Goal: Transaction & Acquisition: Purchase product/service

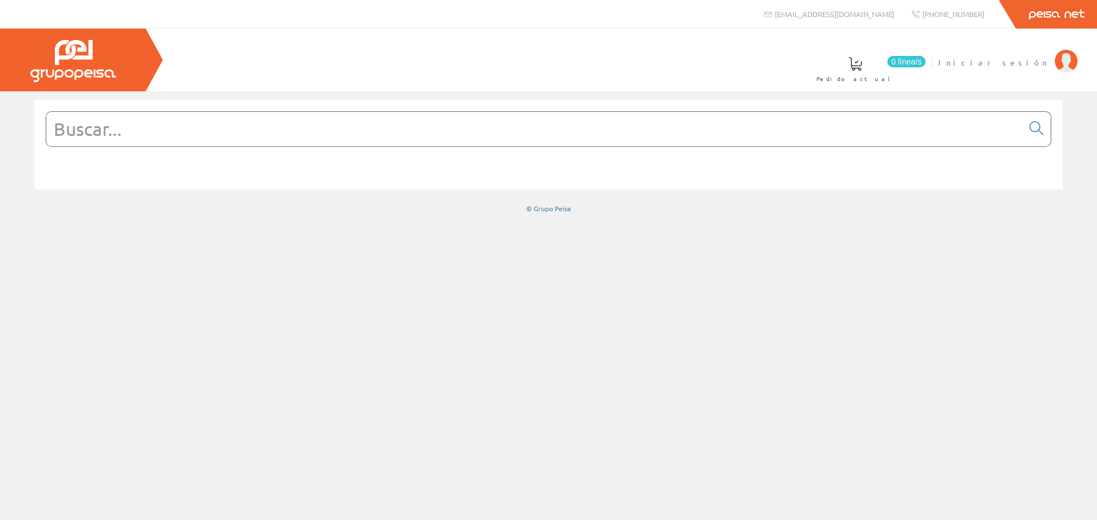
click at [1013, 65] on span "Iniciar sesión" at bounding box center [993, 62] width 111 height 11
click at [529, 128] on input "text" at bounding box center [534, 129] width 976 height 34
paste input "A9F75425"
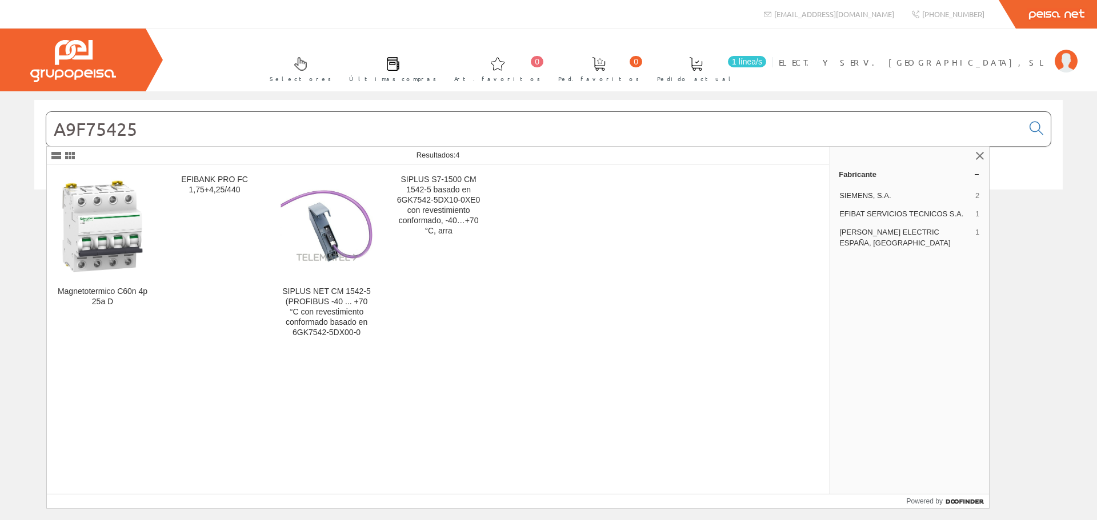
type input "A9F75425"
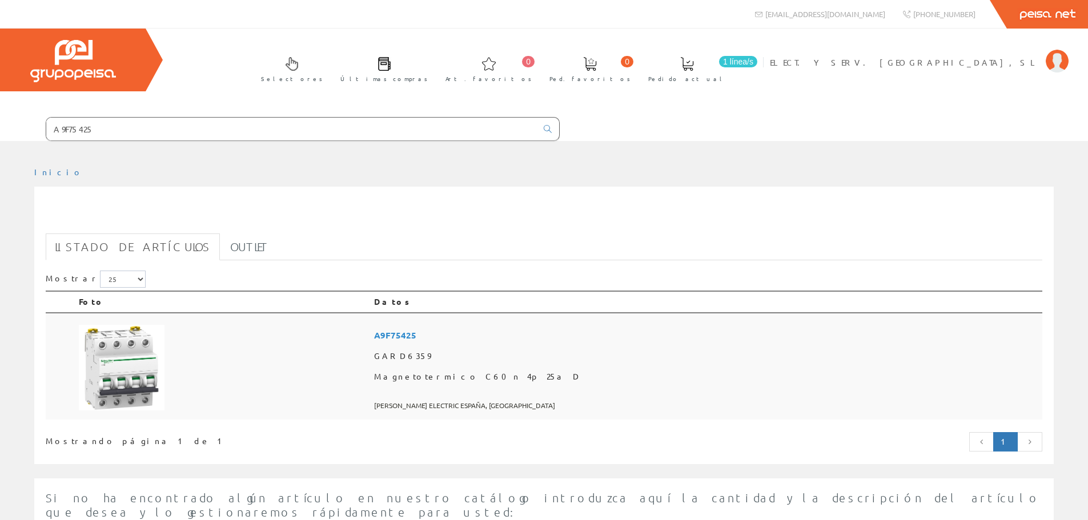
click at [527, 334] on span "A9F75425" at bounding box center [706, 335] width 664 height 21
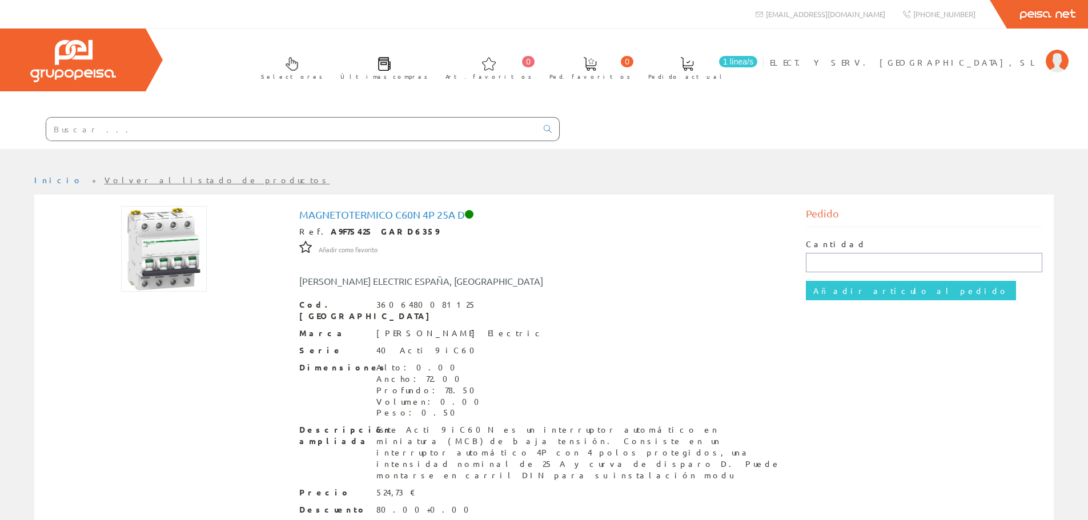
click at [884, 264] on input "text" at bounding box center [924, 262] width 236 height 19
click at [865, 306] on div "Cantidad Añadir artículo al pedido" at bounding box center [924, 269] width 236 height 85
click at [873, 295] on input "Añadir artículo al pedido" at bounding box center [911, 290] width 210 height 19
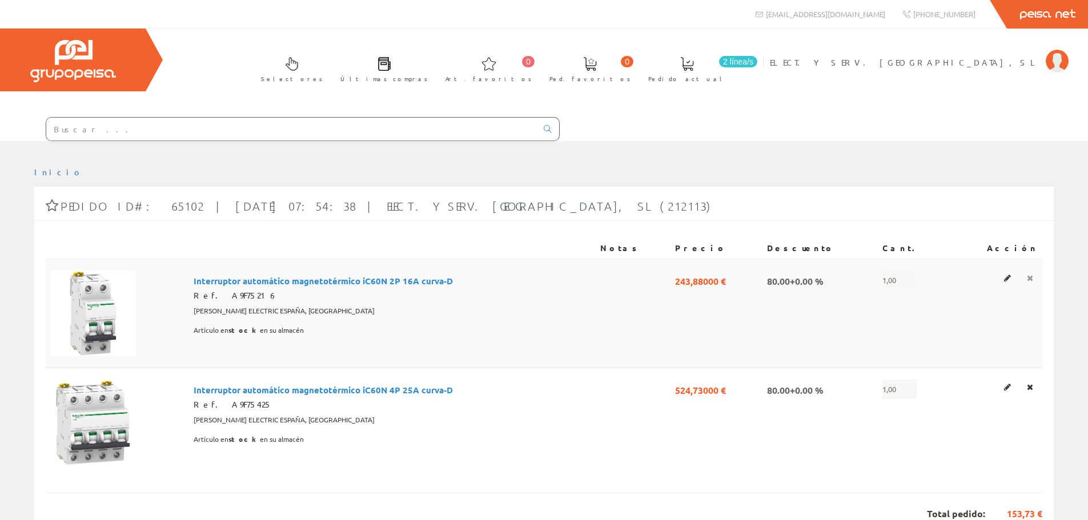
click at [1029, 278] on icon at bounding box center [1030, 278] width 6 height 8
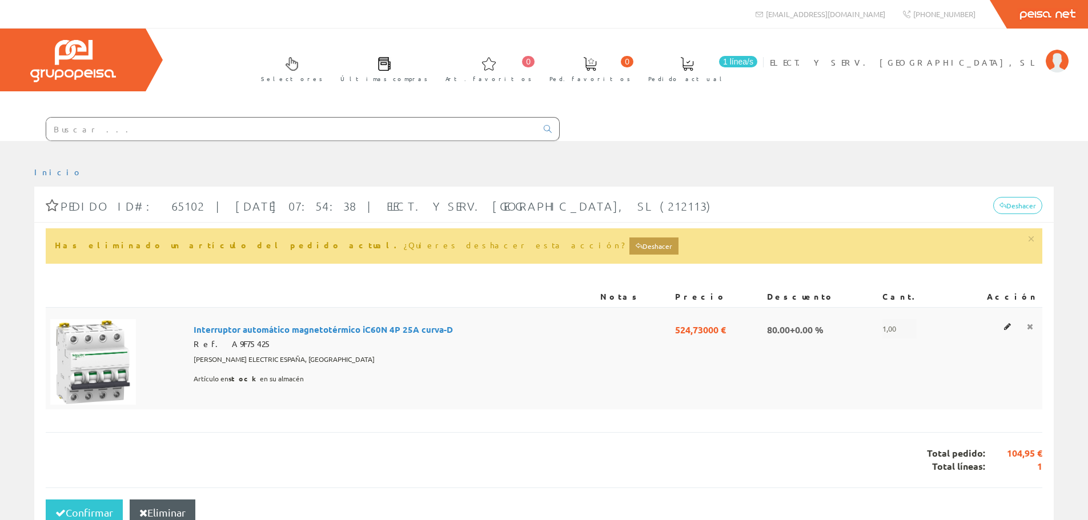
click at [1034, 328] on link at bounding box center [1030, 326] width 13 height 15
